Goal: Use online tool/utility: Use online tool/utility

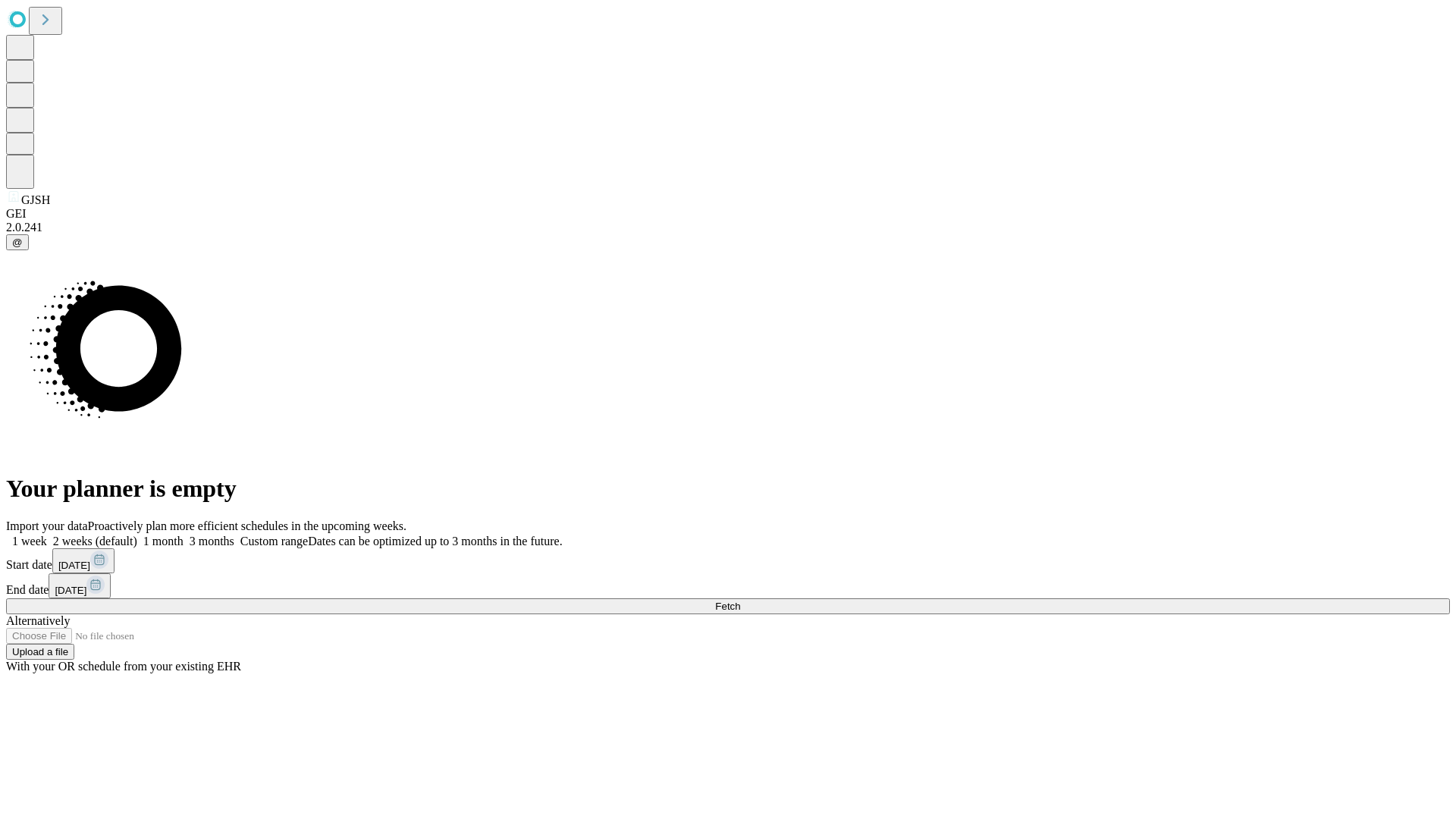
click at [740, 600] on span "Fetch" at bounding box center [727, 605] width 25 height 11
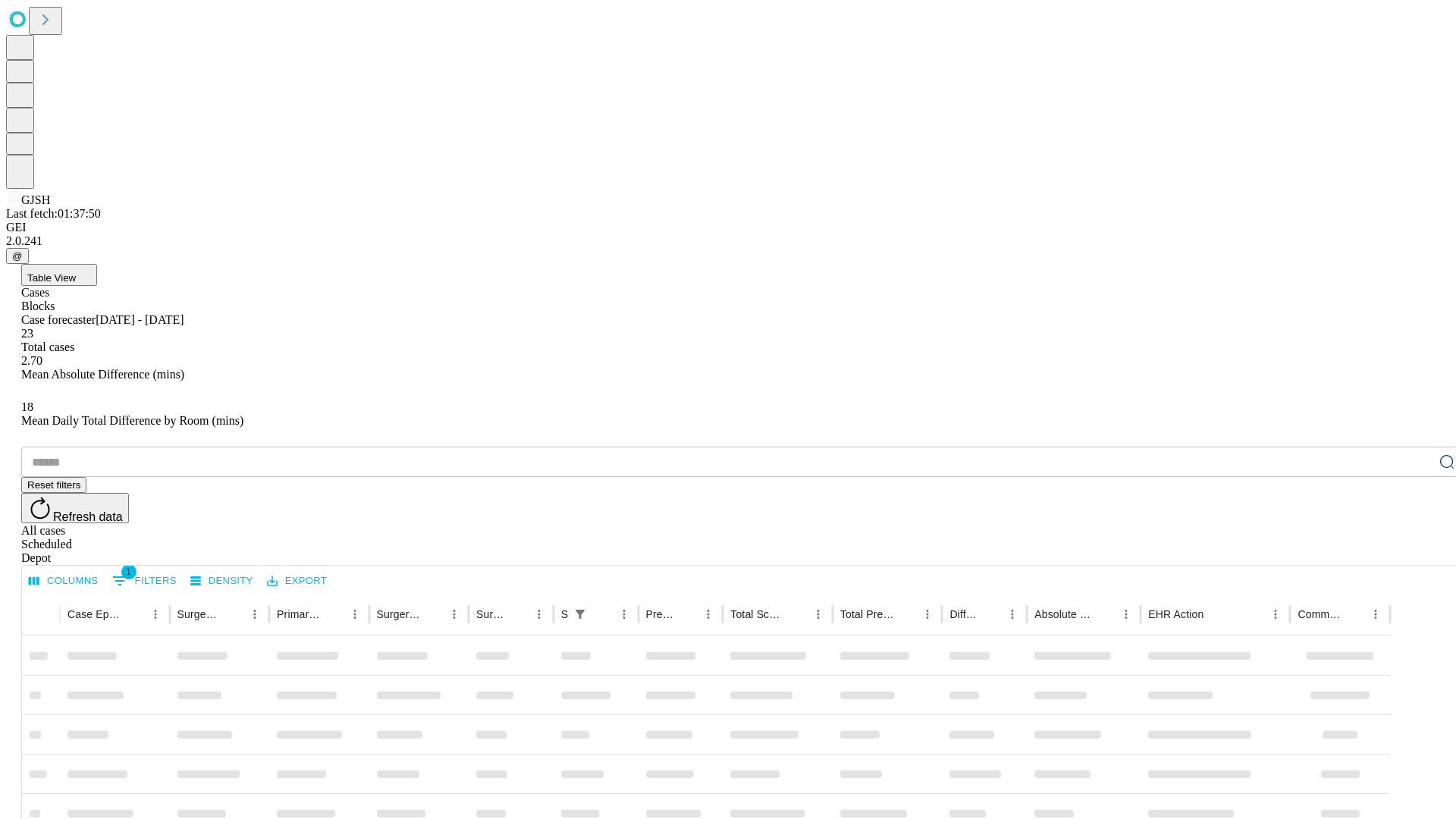
click at [1416, 551] on div "Depot" at bounding box center [743, 558] width 1444 height 14
